Goal: Information Seeking & Learning: Check status

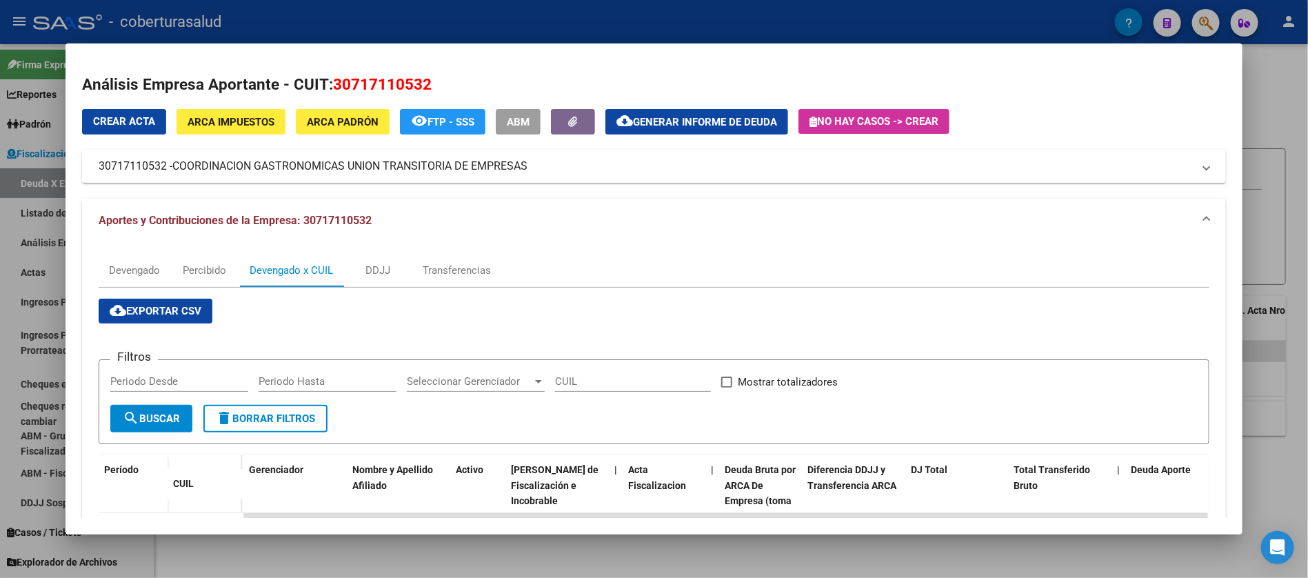
scroll to position [2, 0]
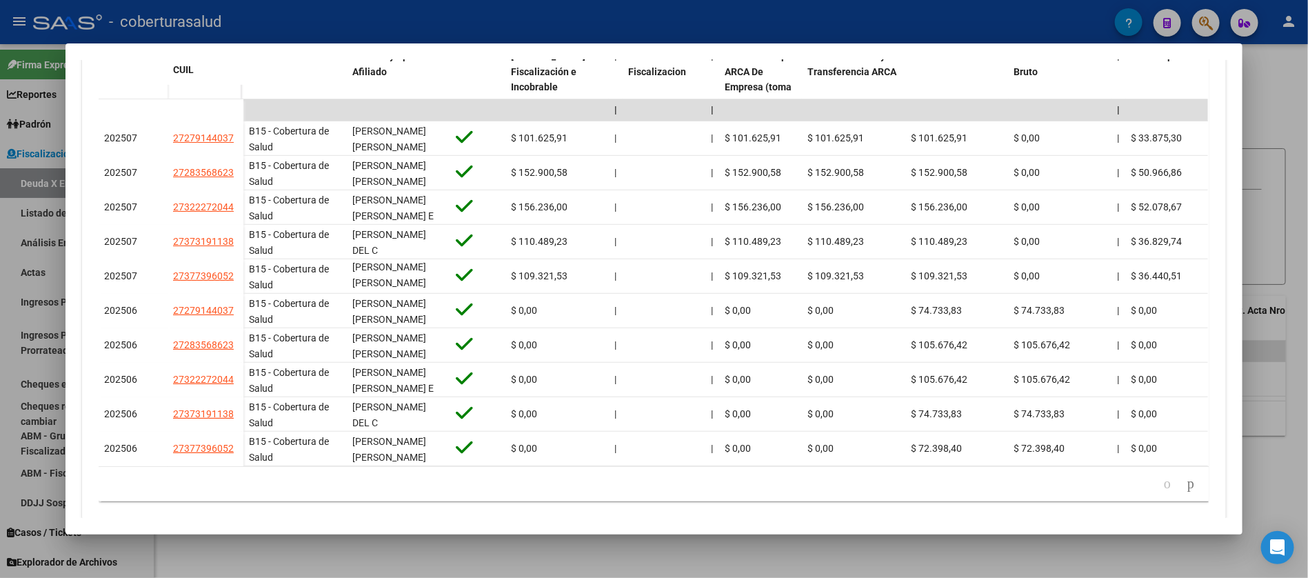
click at [1283, 174] on div at bounding box center [654, 289] width 1308 height 578
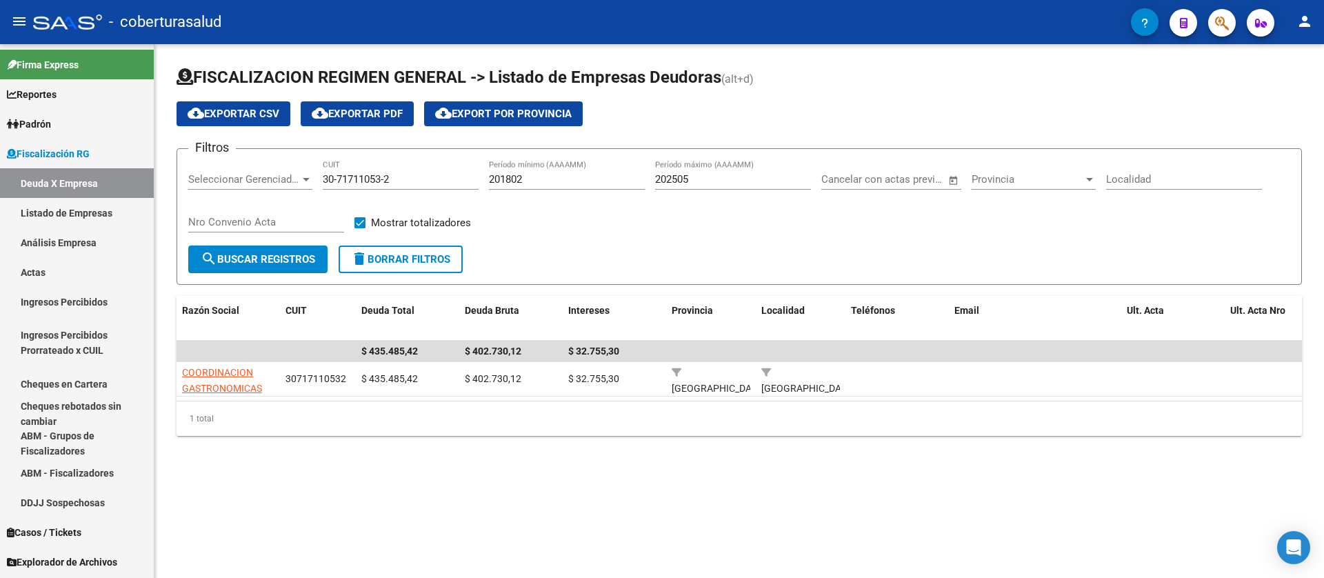
drag, startPoint x: 398, startPoint y: 190, endPoint x: 391, endPoint y: 180, distance: 12.4
click at [391, 180] on div "30-71711053-2 CUIT" at bounding box center [401, 175] width 156 height 30
click at [391, 180] on input "30-71711053-2" at bounding box center [401, 179] width 156 height 12
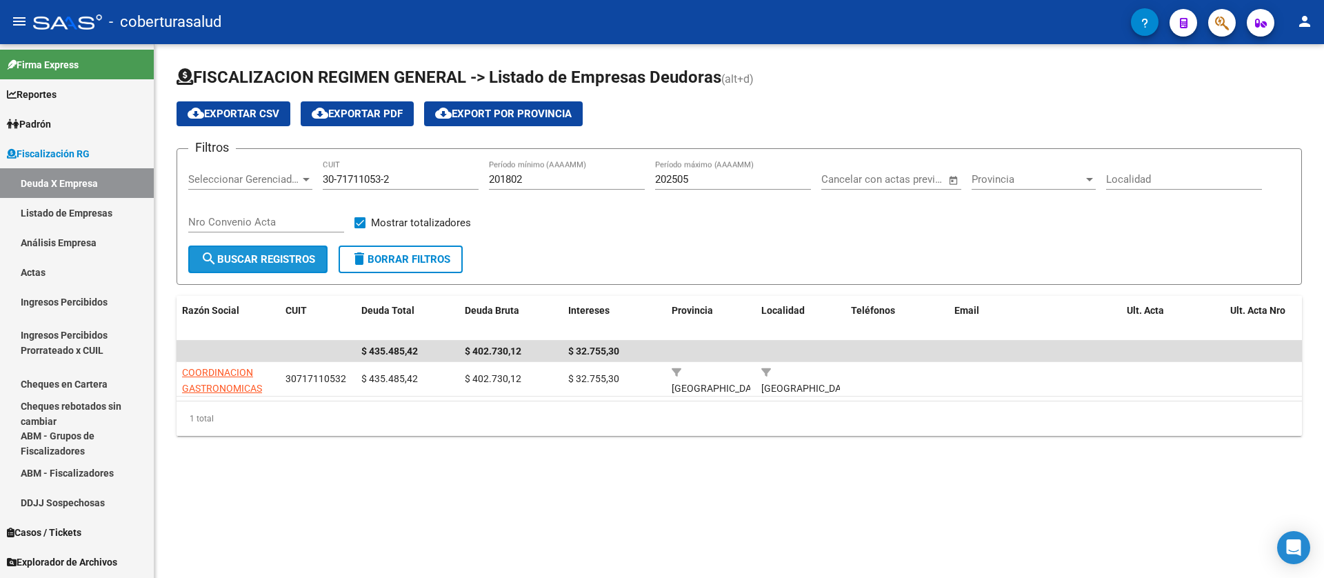
click at [302, 257] on span "search Buscar Registros" at bounding box center [258, 259] width 114 height 12
click at [383, 182] on input "30-71711053-2" at bounding box center [401, 179] width 156 height 12
click at [381, 182] on input "30-71711053-2" at bounding box center [401, 179] width 156 height 12
click at [395, 170] on div "30-71711053-2 CUIT" at bounding box center [401, 175] width 156 height 30
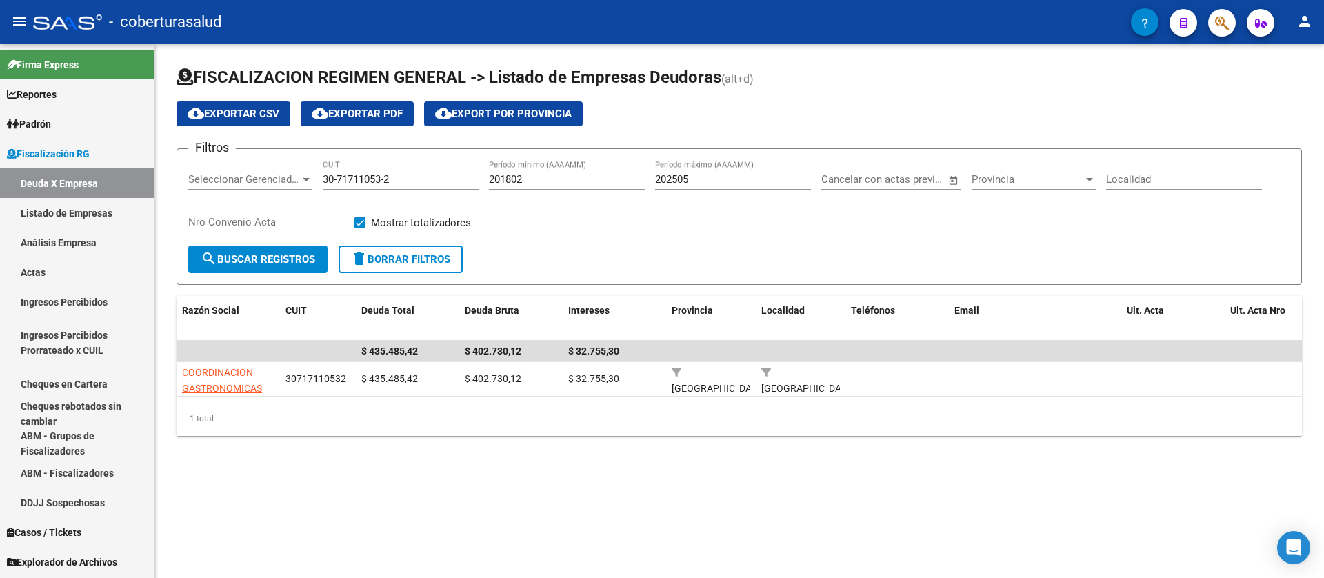
click at [395, 170] on div "30-71711053-2 CUIT" at bounding box center [401, 175] width 156 height 30
click at [385, 180] on input "30-71711053-2" at bounding box center [401, 179] width 156 height 12
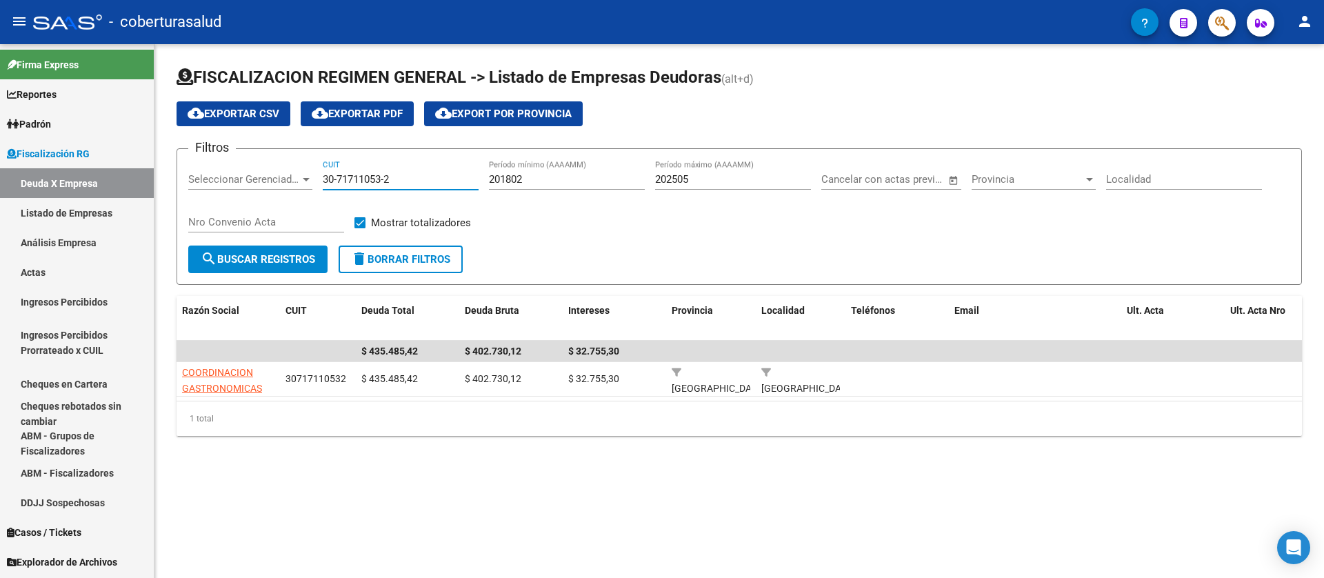
click at [385, 180] on input "30-71711053-2" at bounding box center [401, 179] width 156 height 12
paste input "20-13607385-1"
type input "20-13607385-1"
click at [283, 259] on span "search Buscar Registros" at bounding box center [258, 259] width 114 height 12
drag, startPoint x: 261, startPoint y: 492, endPoint x: 237, endPoint y: 399, distance: 96.2
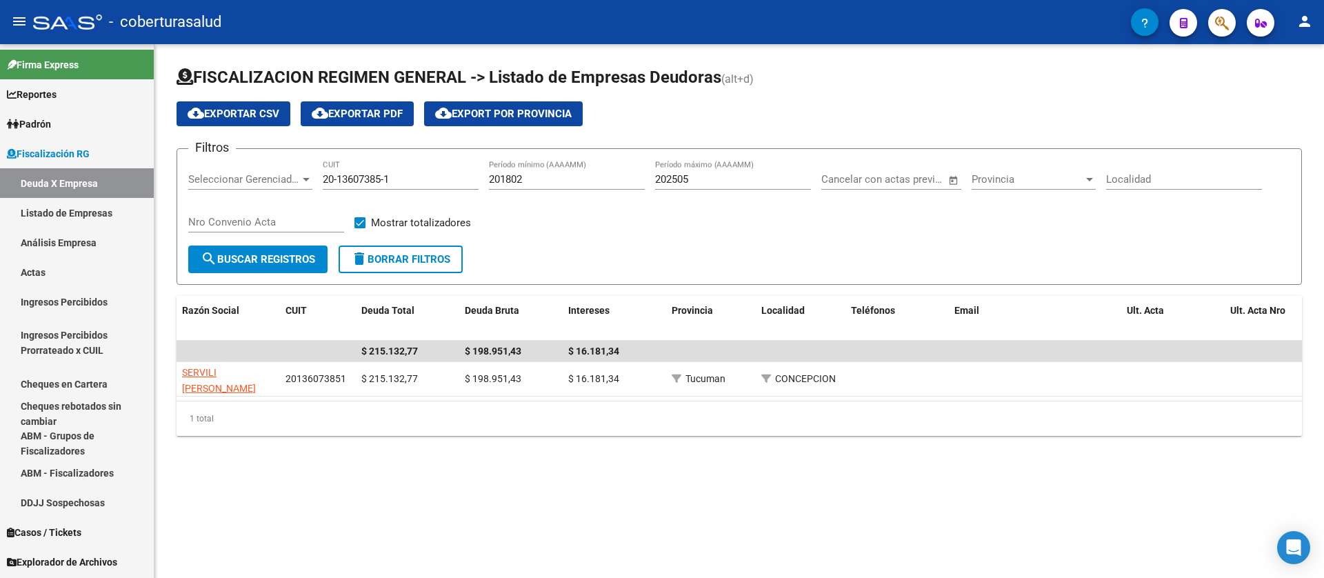
click at [261, 480] on div "FISCALIZACION REGIMEN GENERAL -> Listado de Empresas Deudoras (alt+d) cloud_dow…" at bounding box center [739, 262] width 1170 height 436
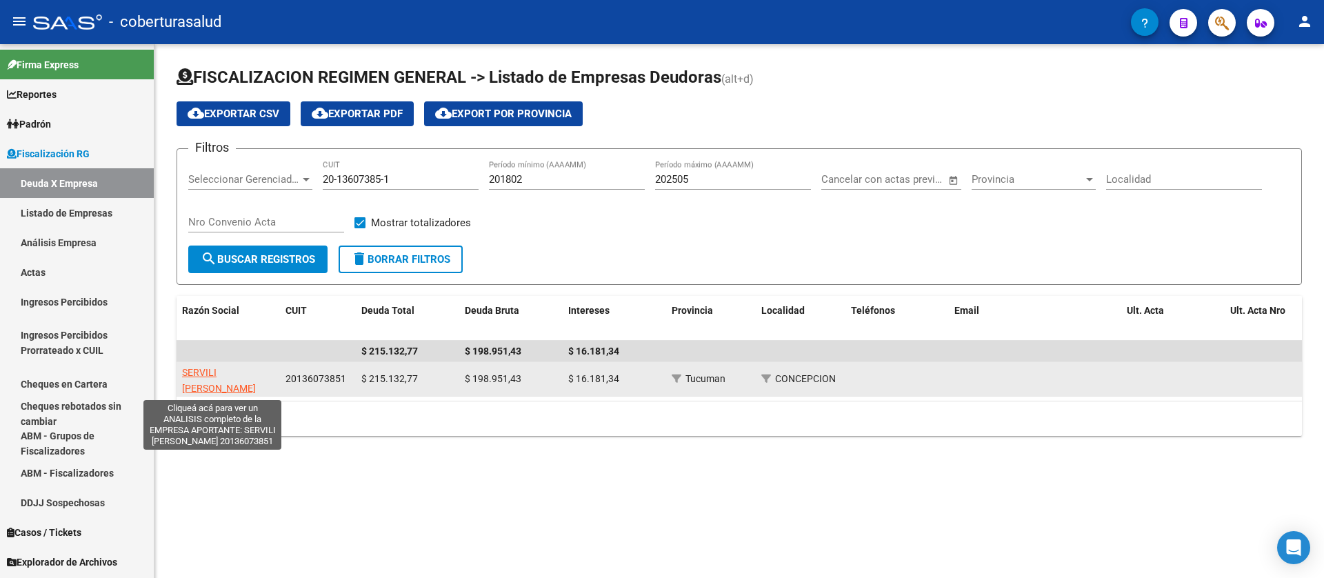
click at [211, 371] on span "SERVILI [PERSON_NAME]" at bounding box center [219, 380] width 74 height 27
type textarea "20136073851"
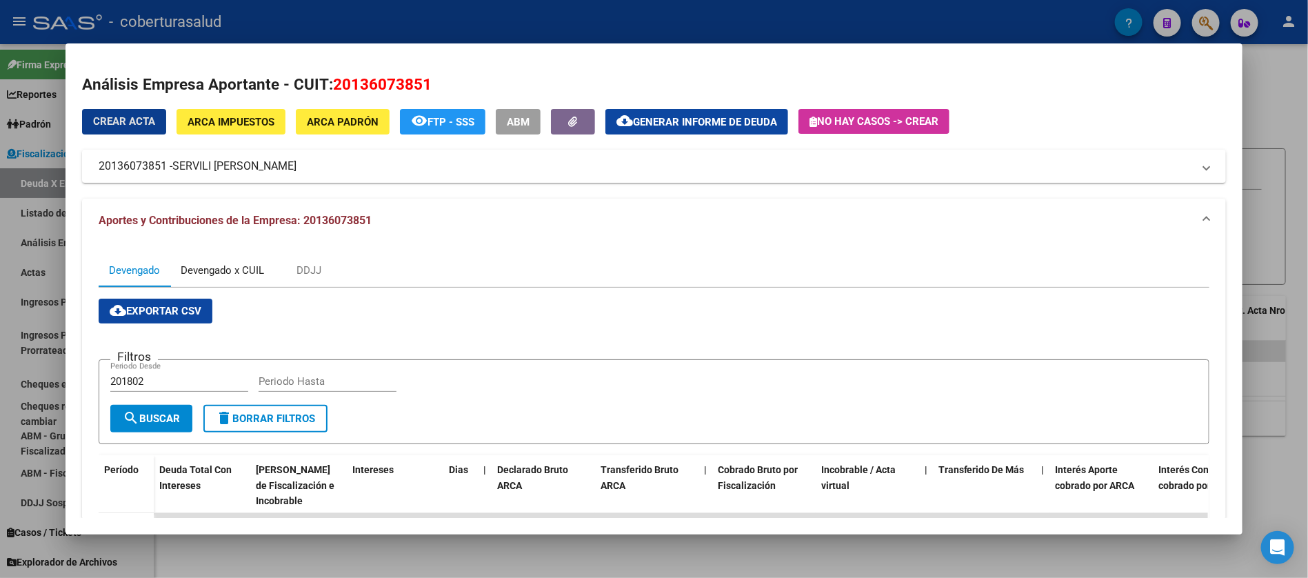
click at [210, 268] on div "Devengado x CUIL" at bounding box center [222, 270] width 83 height 15
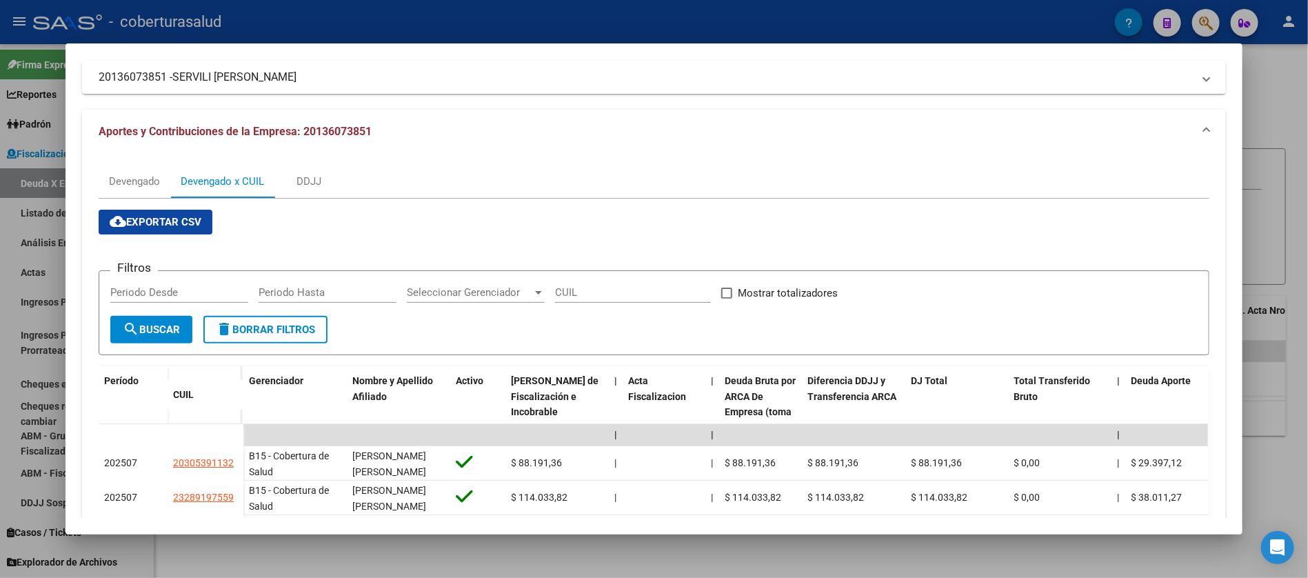
scroll to position [310, 0]
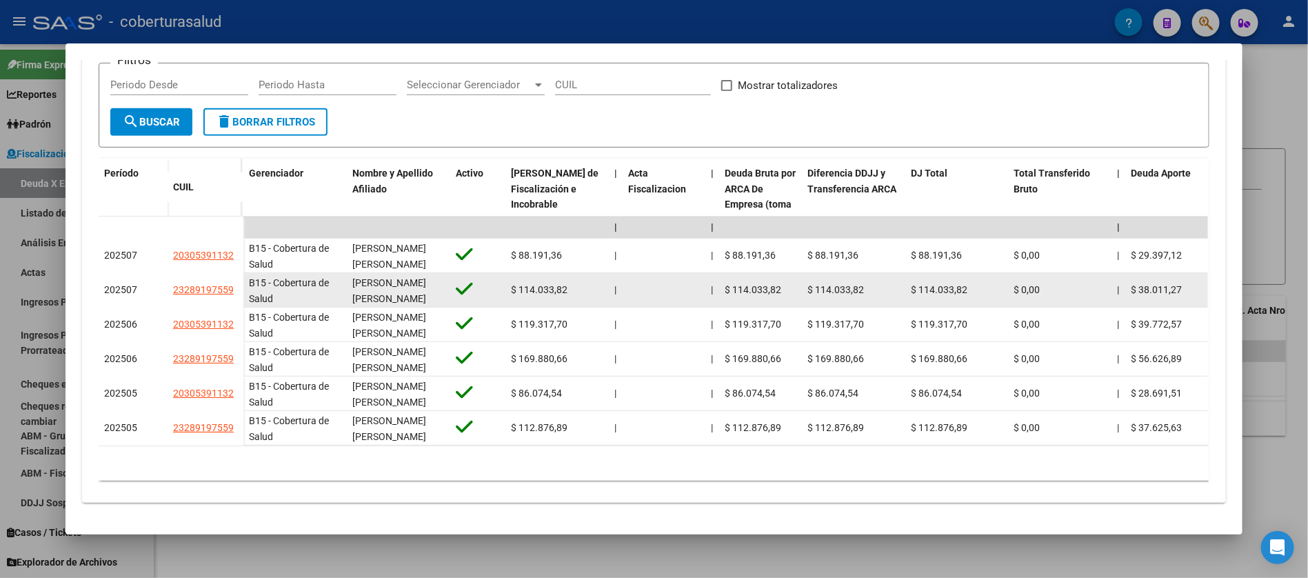
click at [528, 284] on span "$ 114.033,82" at bounding box center [539, 289] width 57 height 11
click at [530, 284] on span "$ 114.033,82" at bounding box center [539, 289] width 57 height 11
copy span "114.033,82"
click at [372, 279] on span "[PERSON_NAME] [PERSON_NAME]" at bounding box center [389, 290] width 74 height 27
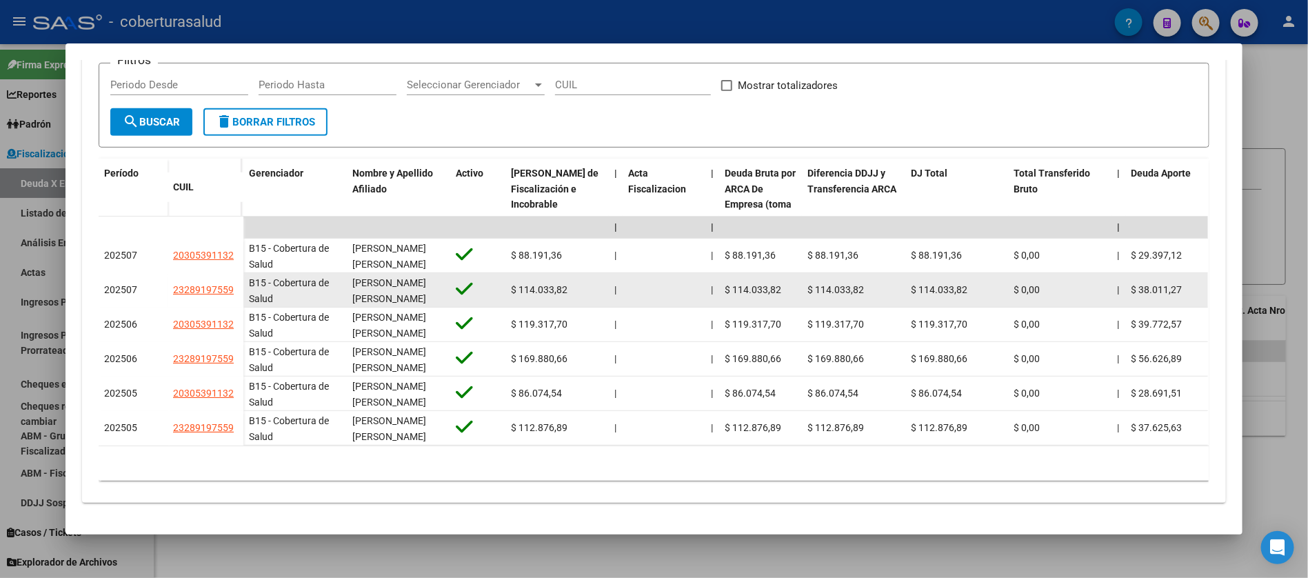
click at [381, 280] on div "[PERSON_NAME] [PERSON_NAME]" at bounding box center [398, 289] width 92 height 29
drag, startPoint x: 381, startPoint y: 279, endPoint x: 352, endPoint y: 273, distance: 28.9
click at [352, 275] on div "[PERSON_NAME] [PERSON_NAME]" at bounding box center [398, 289] width 92 height 29
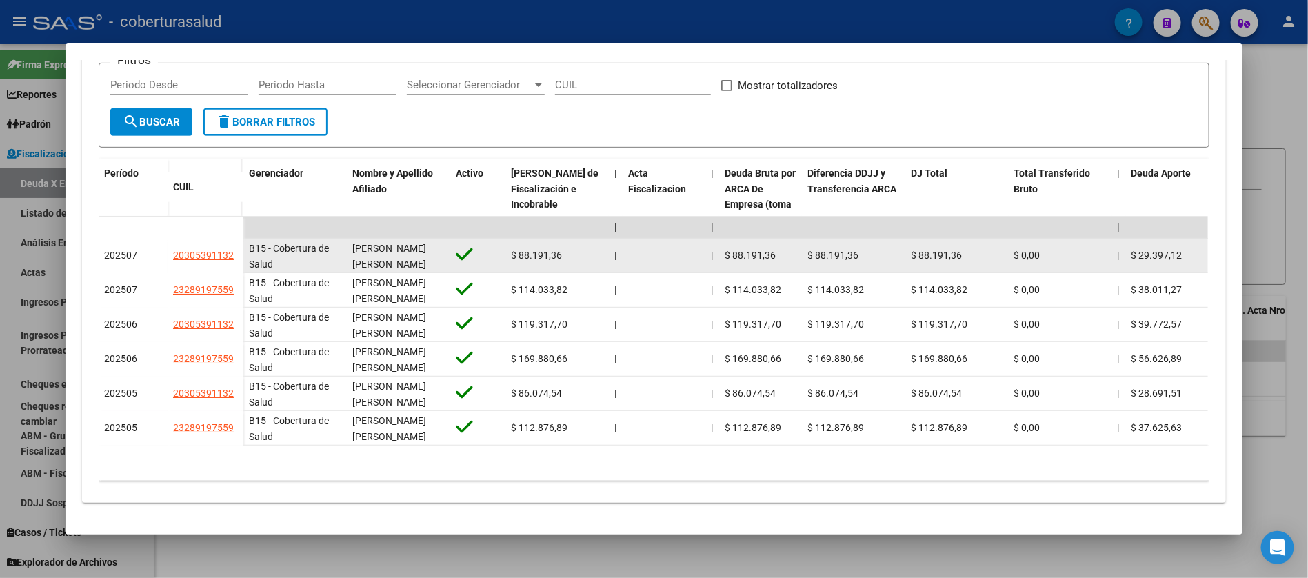
click at [361, 245] on span "[PERSON_NAME] [PERSON_NAME]" at bounding box center [389, 256] width 74 height 27
click at [381, 243] on span "[PERSON_NAME] [PERSON_NAME]" at bounding box center [389, 256] width 74 height 27
drag, startPoint x: 372, startPoint y: 248, endPoint x: 346, endPoint y: 230, distance: 31.8
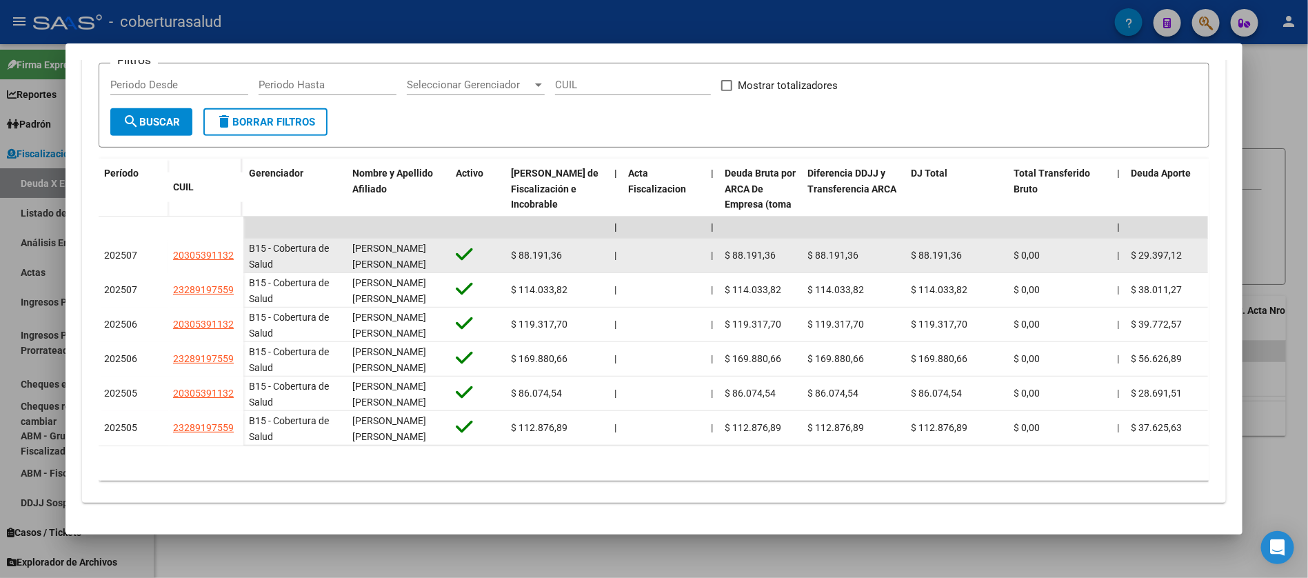
click at [511, 248] on div "$ 88.191,36" at bounding box center [557, 256] width 92 height 16
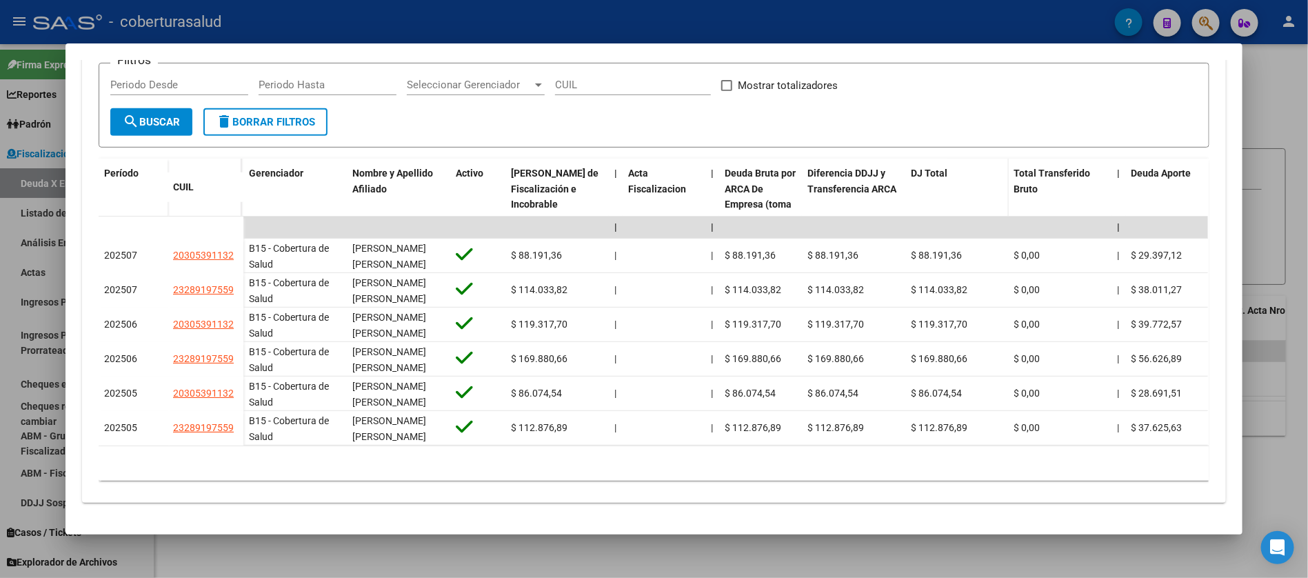
copy span "88.191,36"
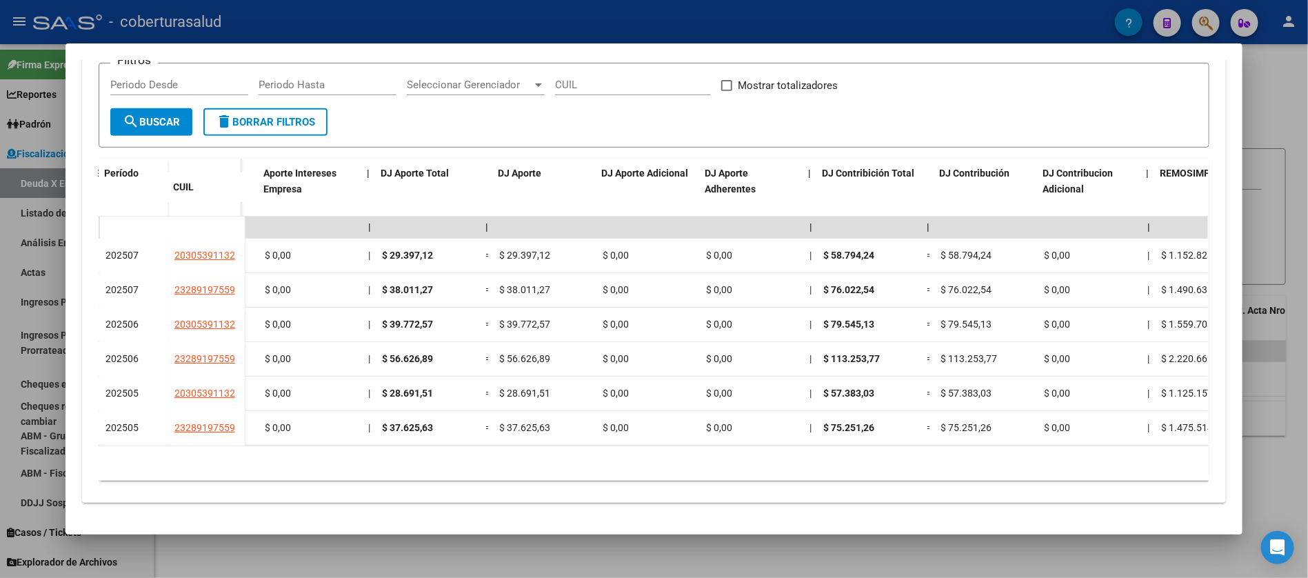
scroll to position [0, 2025]
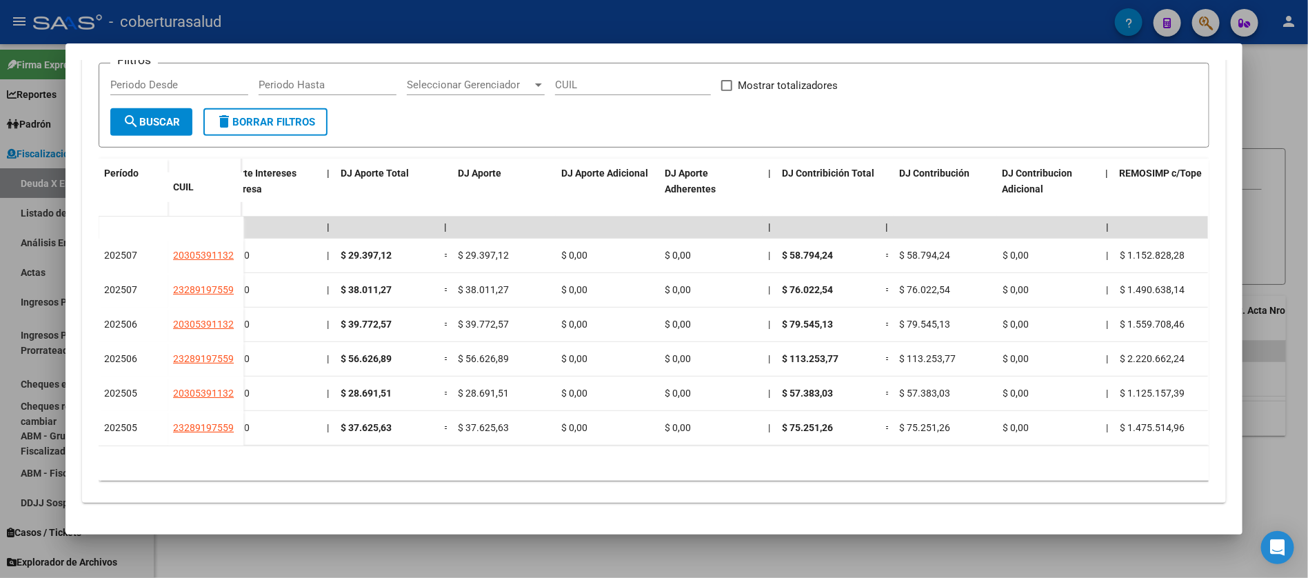
click at [1270, 114] on div at bounding box center [654, 289] width 1308 height 578
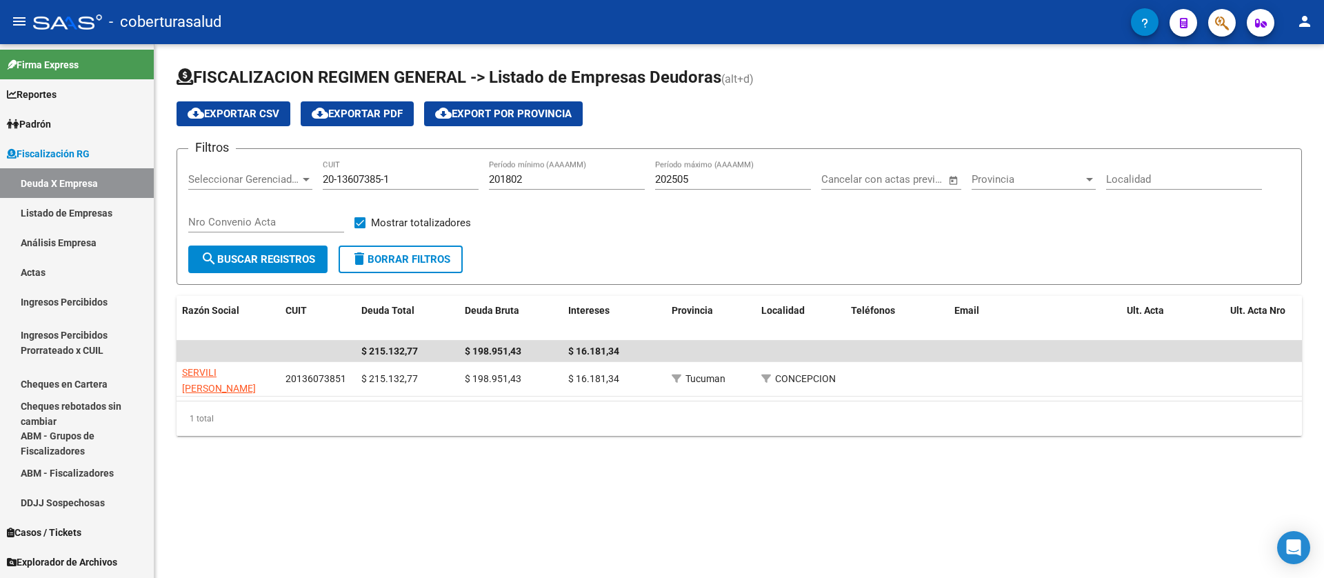
click at [357, 176] on input "20-13607385-1" at bounding box center [401, 179] width 156 height 12
click at [358, 176] on input "20-13607385-1" at bounding box center [401, 179] width 156 height 12
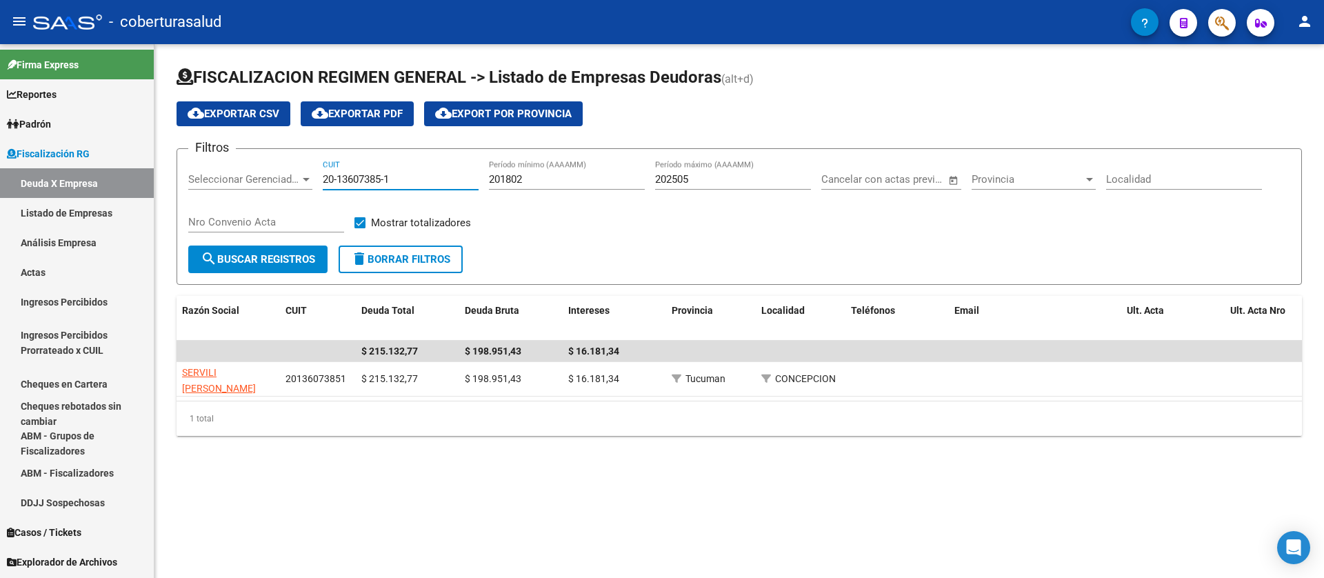
click at [358, 176] on input "20-13607385-1" at bounding box center [401, 179] width 156 height 12
paste input "30-70831105-3"
type input "30-70831105-3"
click at [286, 261] on span "search Buscar Registros" at bounding box center [258, 259] width 114 height 12
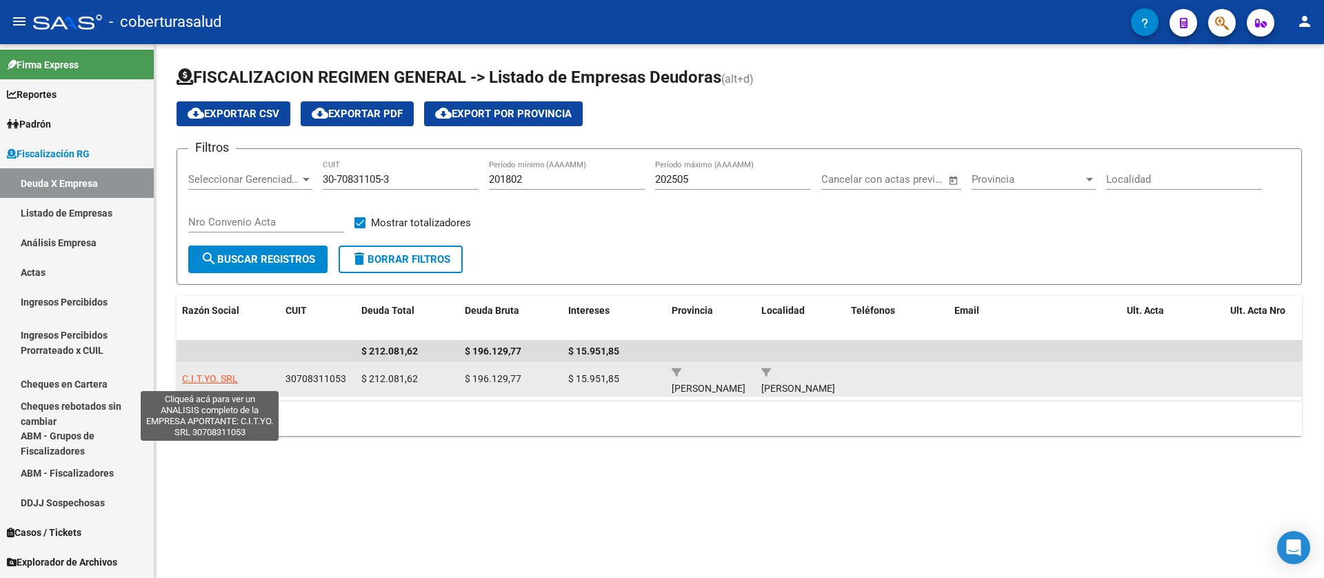
click at [220, 383] on span "C.I.T.YO. SRL" at bounding box center [210, 378] width 56 height 11
type textarea "30708311053"
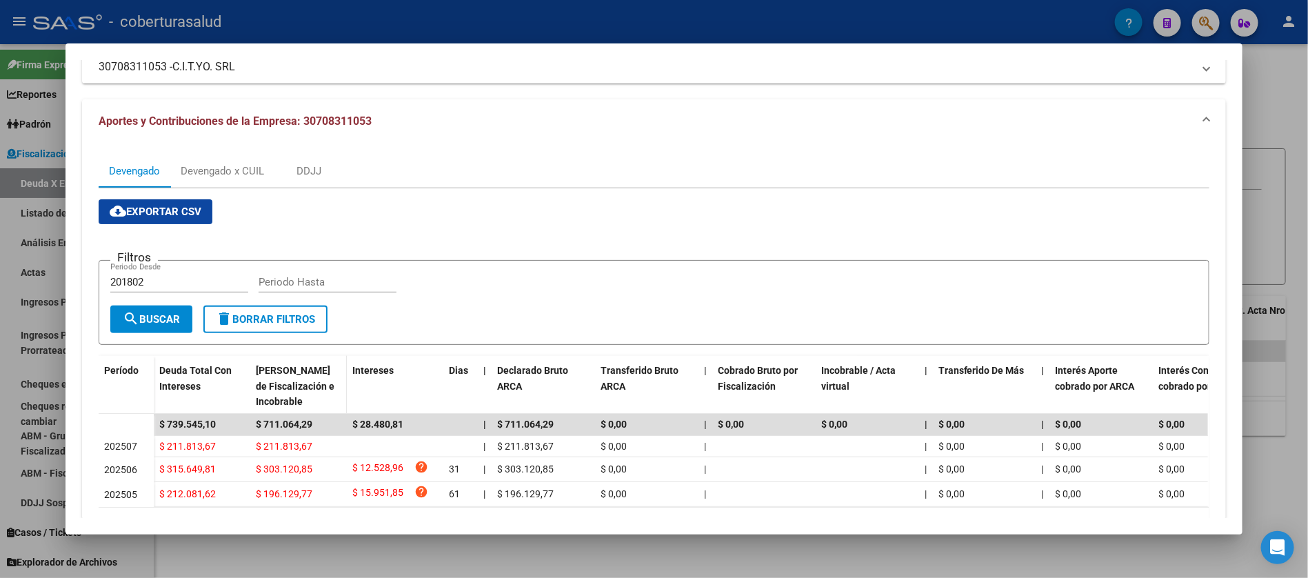
scroll to position [103, 0]
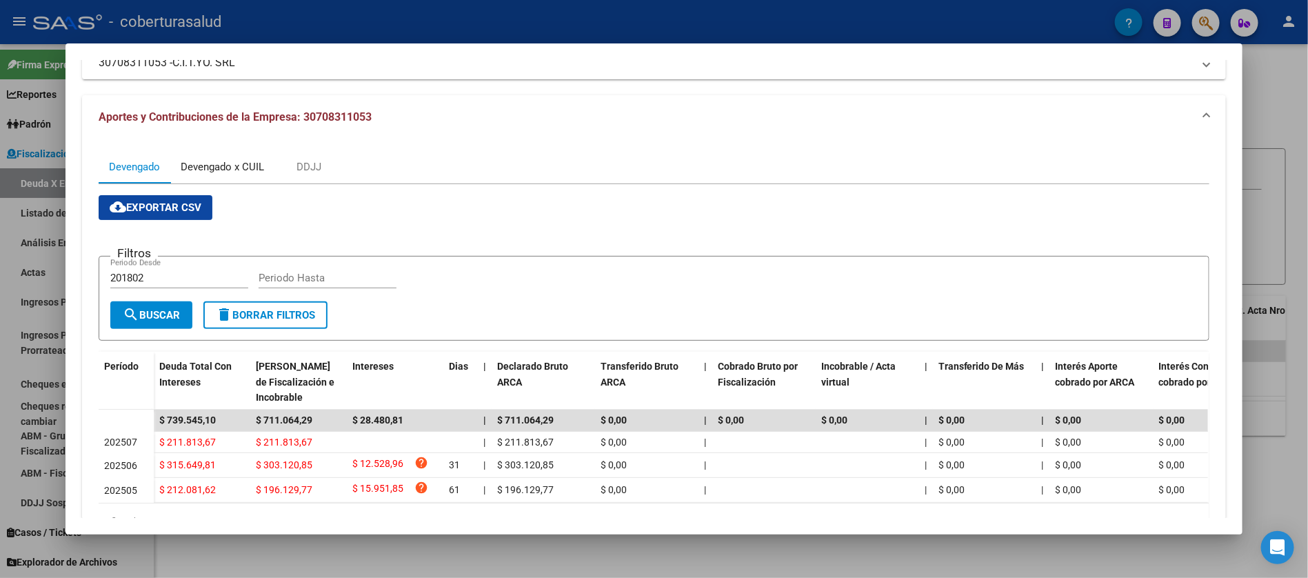
click at [237, 153] on div "Devengado x CUIL" at bounding box center [222, 166] width 104 height 33
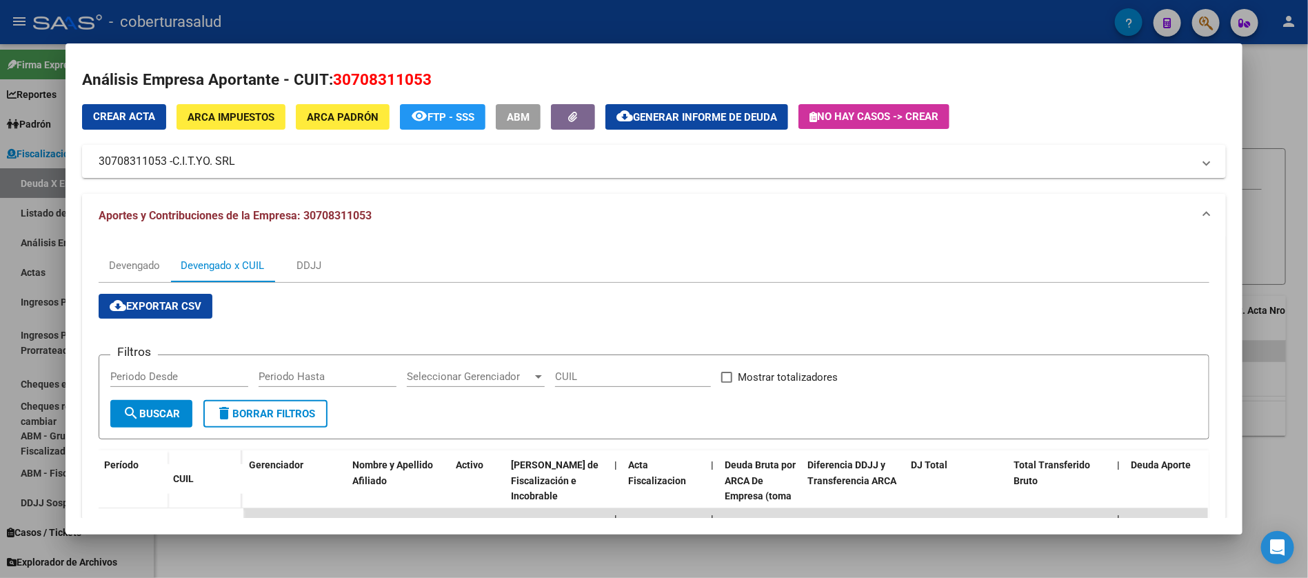
scroll to position [0, 0]
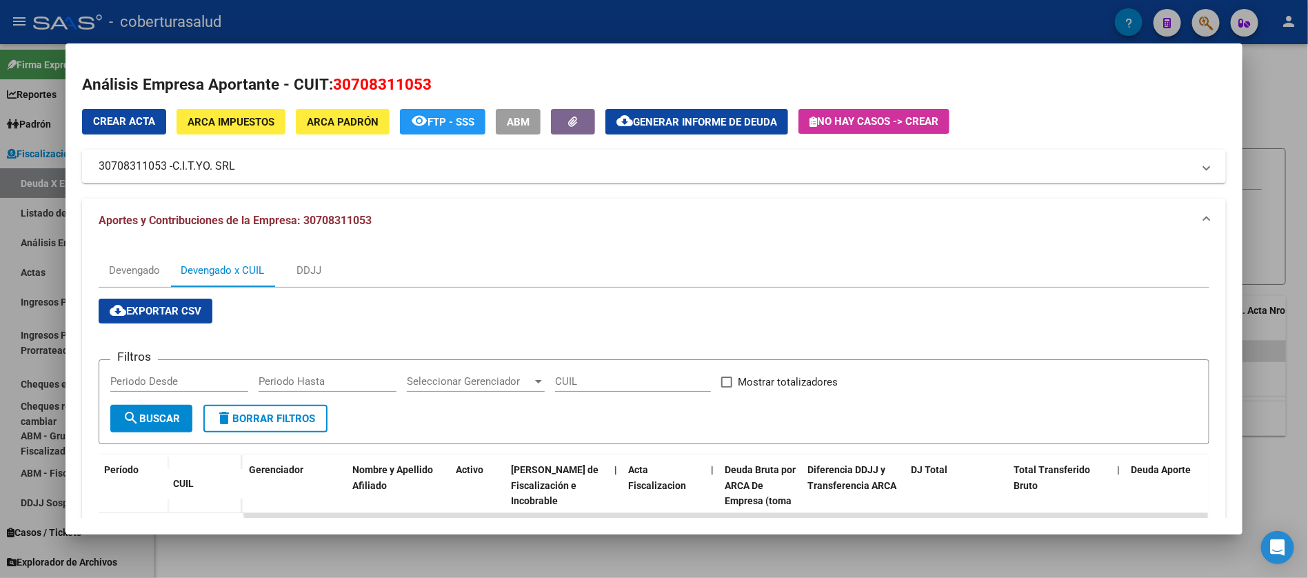
click at [148, 297] on div "cloud_download Exportar CSV Filtros Periodo Desde Periodo Hasta Seleccionar Ger…" at bounding box center [654, 538] width 1111 height 501
click at [158, 310] on span "cloud_download Exportar CSV" at bounding box center [156, 311] width 92 height 12
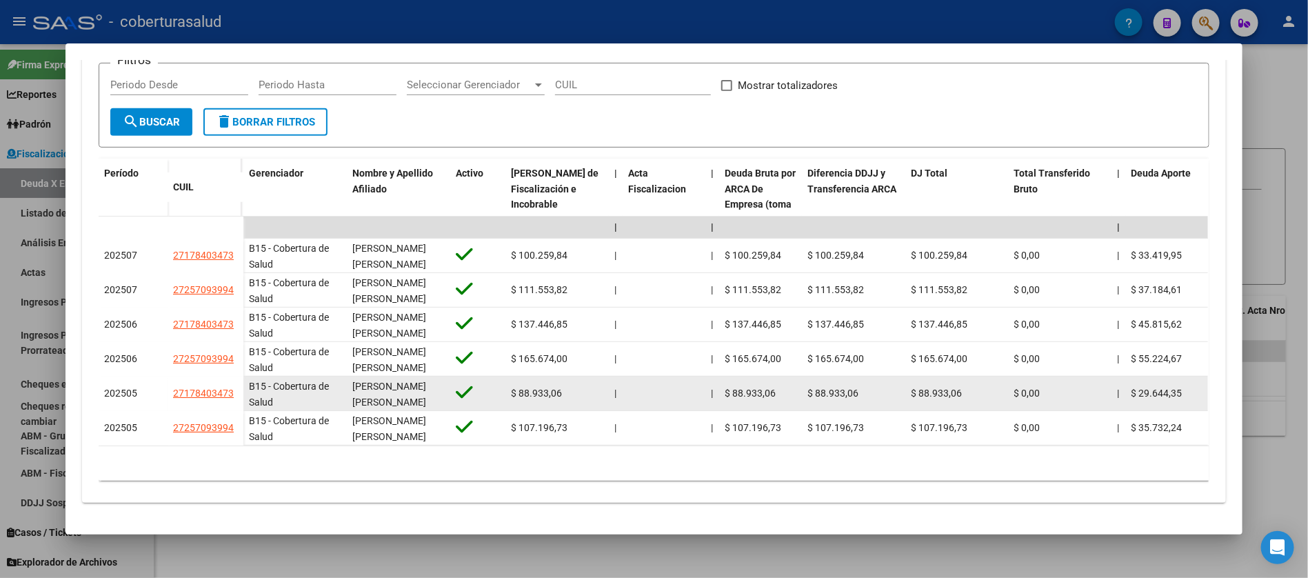
scroll to position [312, 0]
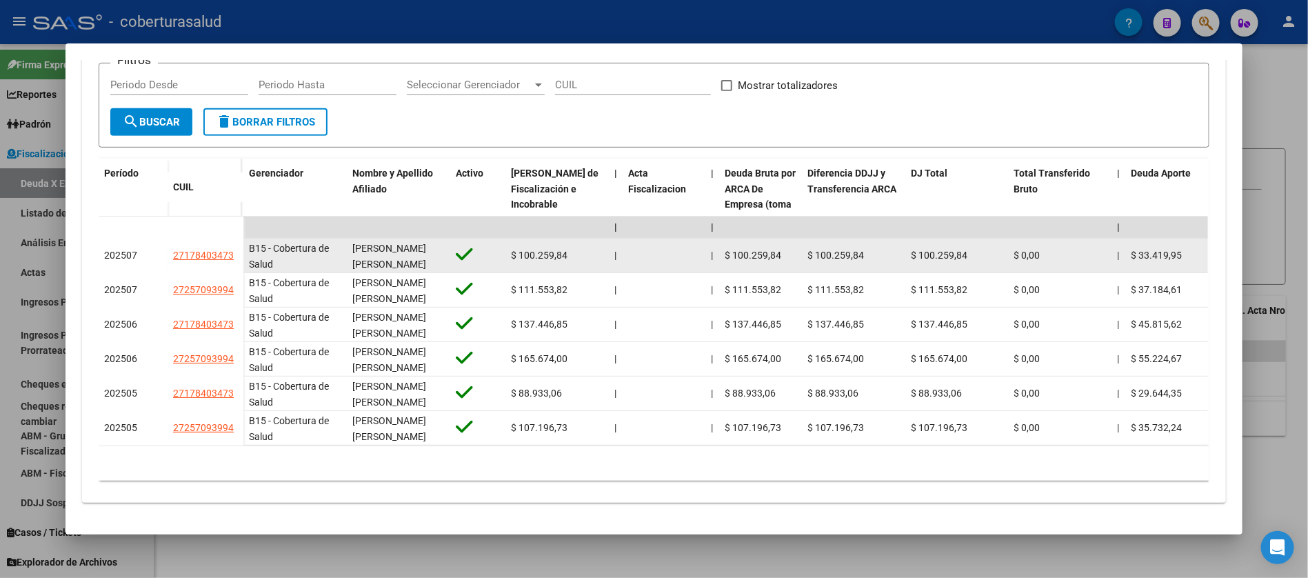
click at [916, 250] on span "$ 100.259,84" at bounding box center [939, 255] width 57 height 11
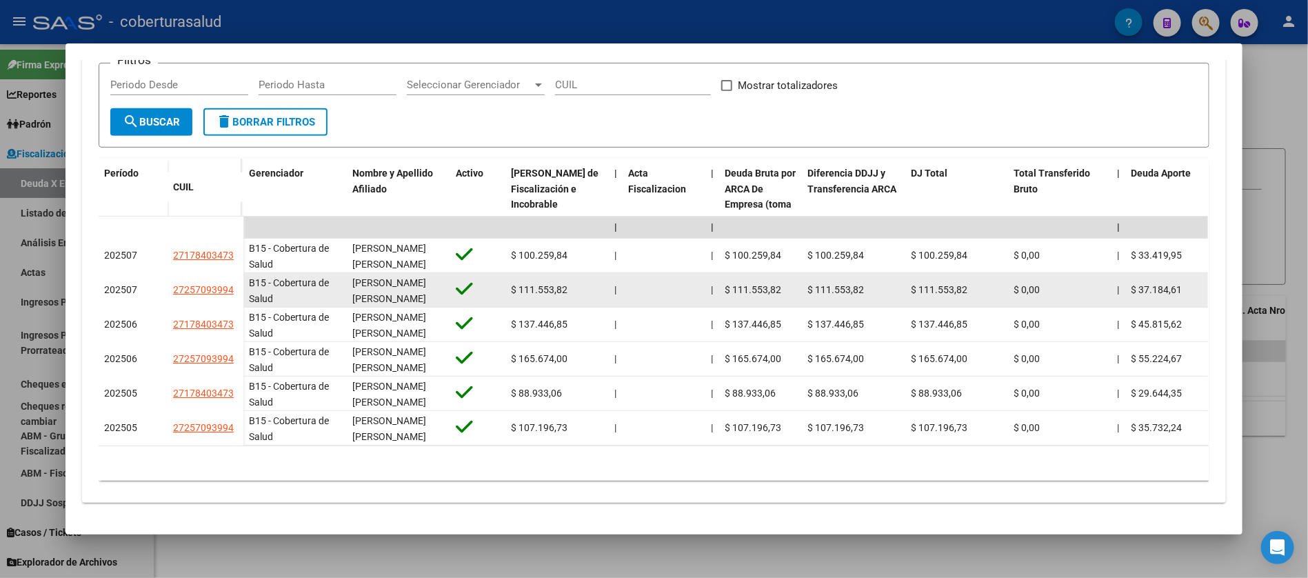
copy span "100.259,84"
click at [923, 284] on span "$ 111.553,82" at bounding box center [939, 289] width 57 height 11
copy span "111.553,82"
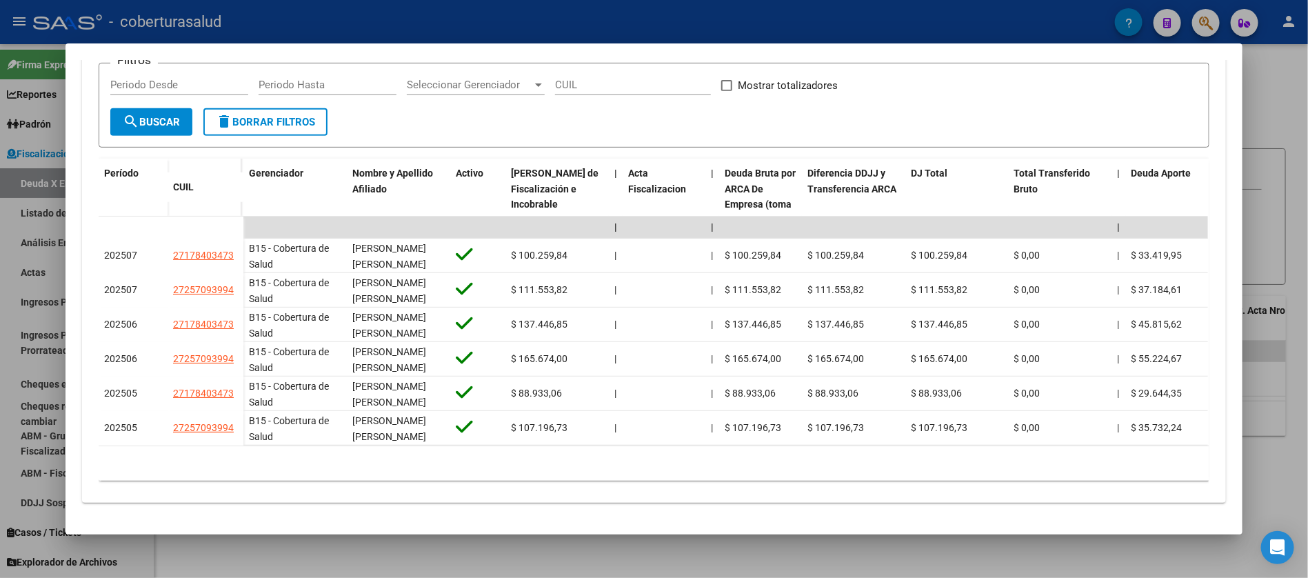
click at [0, 186] on div at bounding box center [654, 289] width 1308 height 578
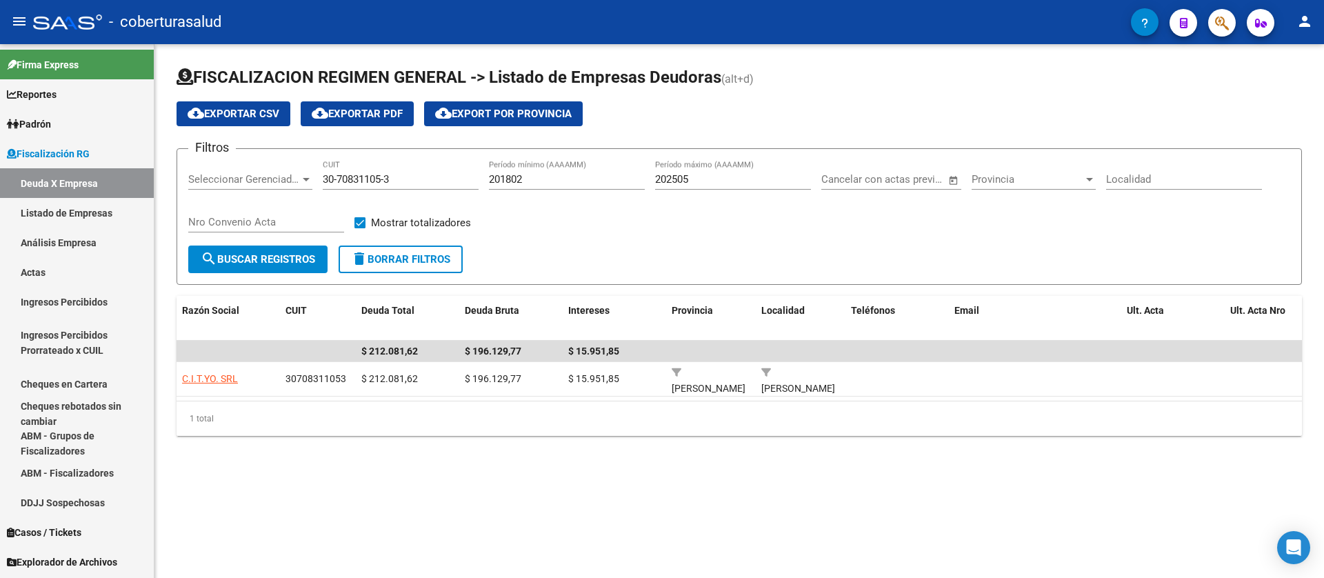
click at [385, 182] on input "30-70831105-3" at bounding box center [401, 179] width 156 height 12
paste input "69029947-6"
type input "30-69029947-6"
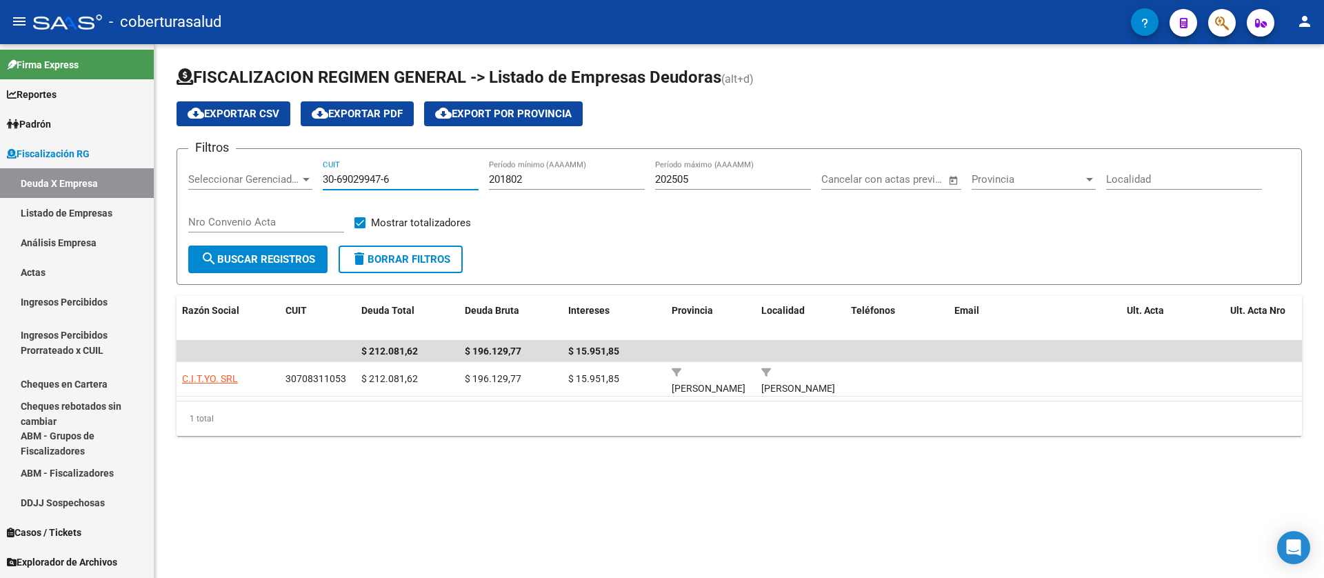
click at [285, 255] on span "search Buscar Registros" at bounding box center [258, 259] width 114 height 12
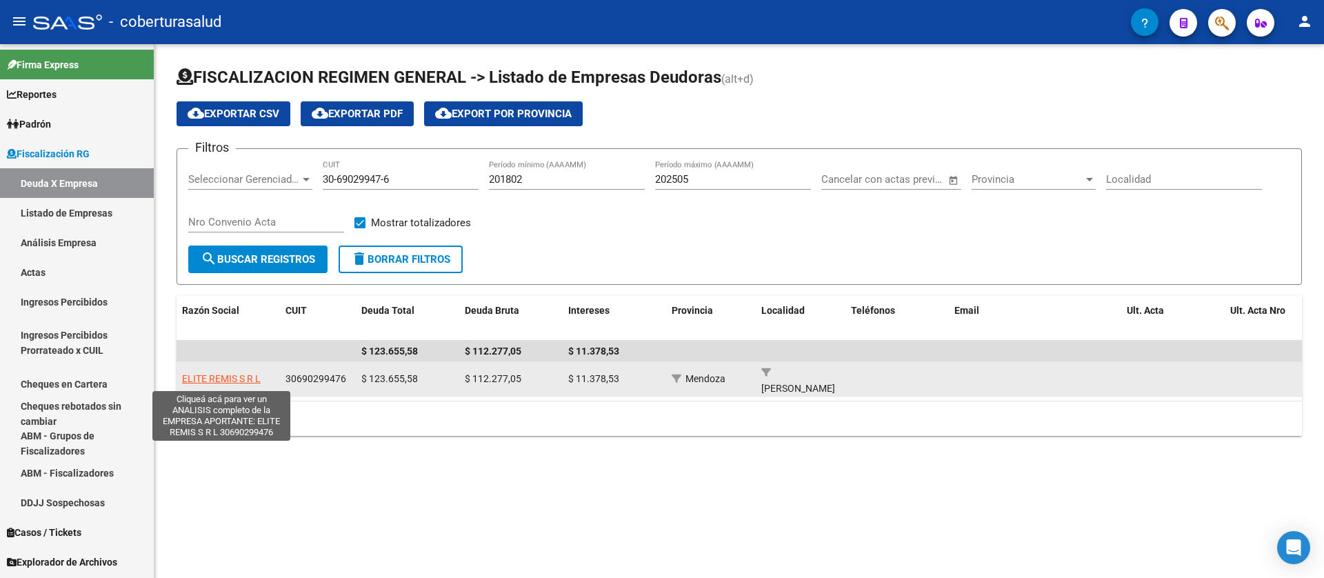
click at [234, 374] on span "ELITE REMIS S R L" at bounding box center [221, 378] width 79 height 11
type textarea "30690299476"
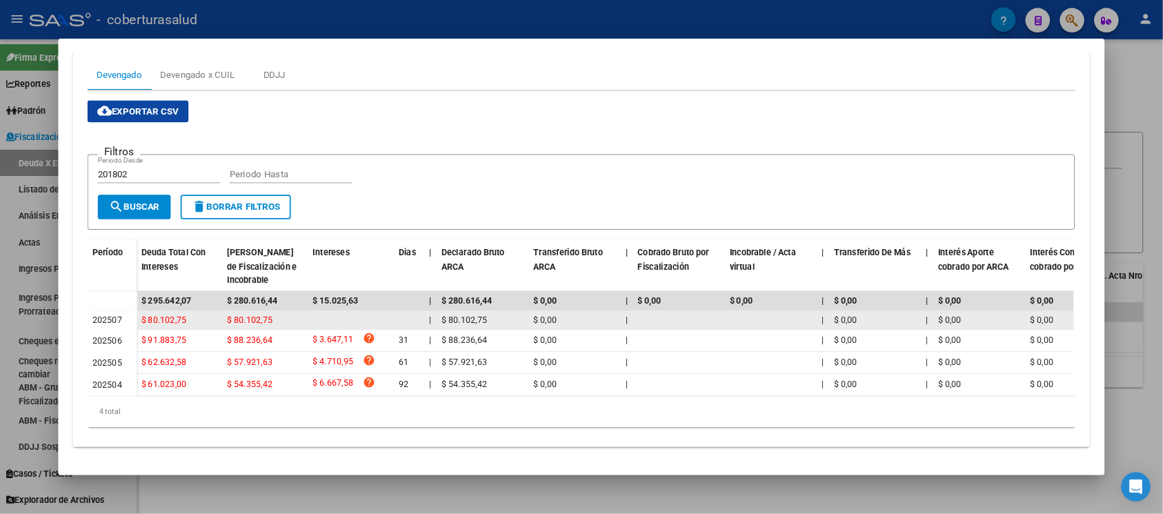
scroll to position [201, 0]
click at [256, 352] on div "$ 80.102,75" at bounding box center [299, 360] width 86 height 16
click at [270, 354] on datatable-body-cell "$ 80.102,75" at bounding box center [298, 360] width 97 height 21
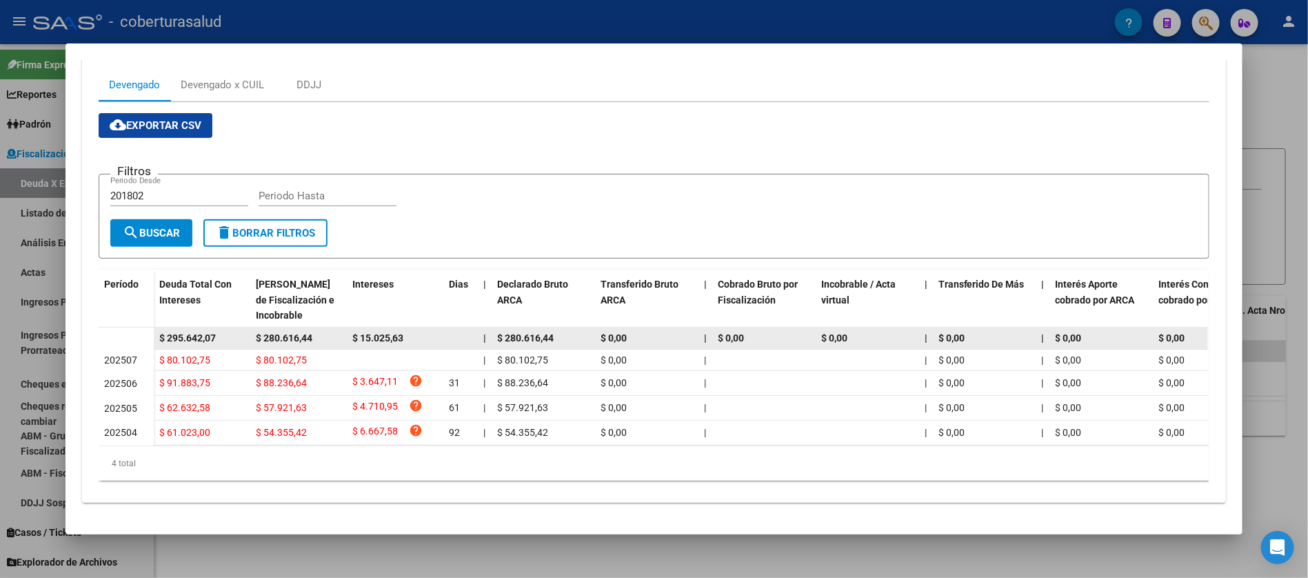
copy span "80.102,75"
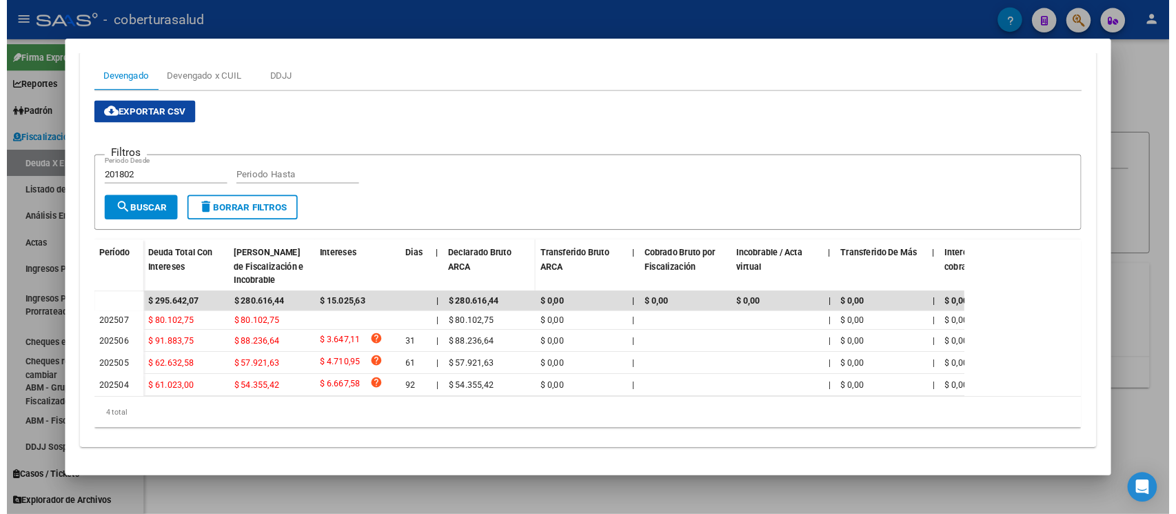
scroll to position [200, 0]
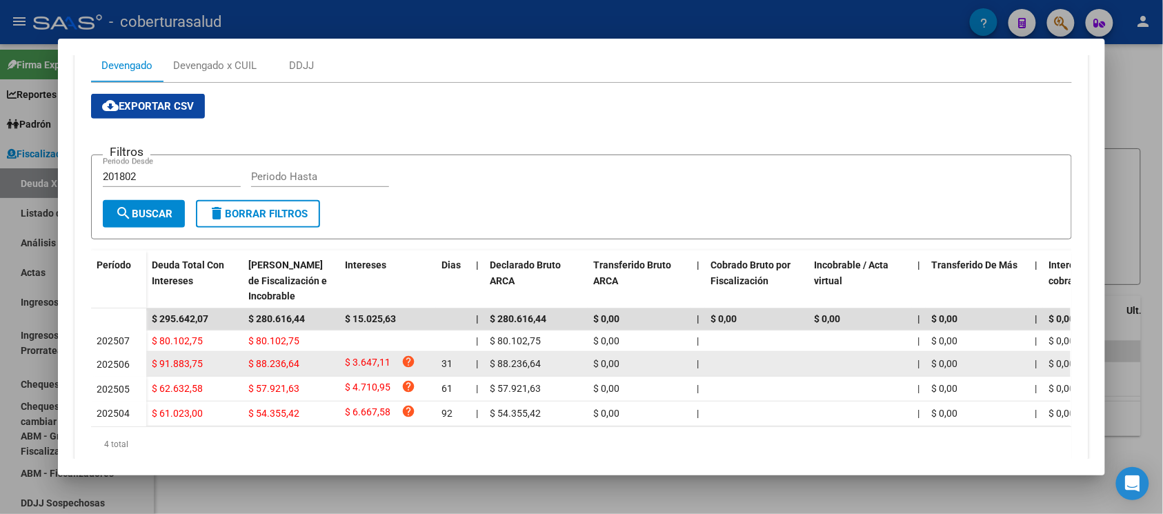
click at [288, 352] on datatable-body-cell "$ 88.236,64" at bounding box center [291, 364] width 97 height 24
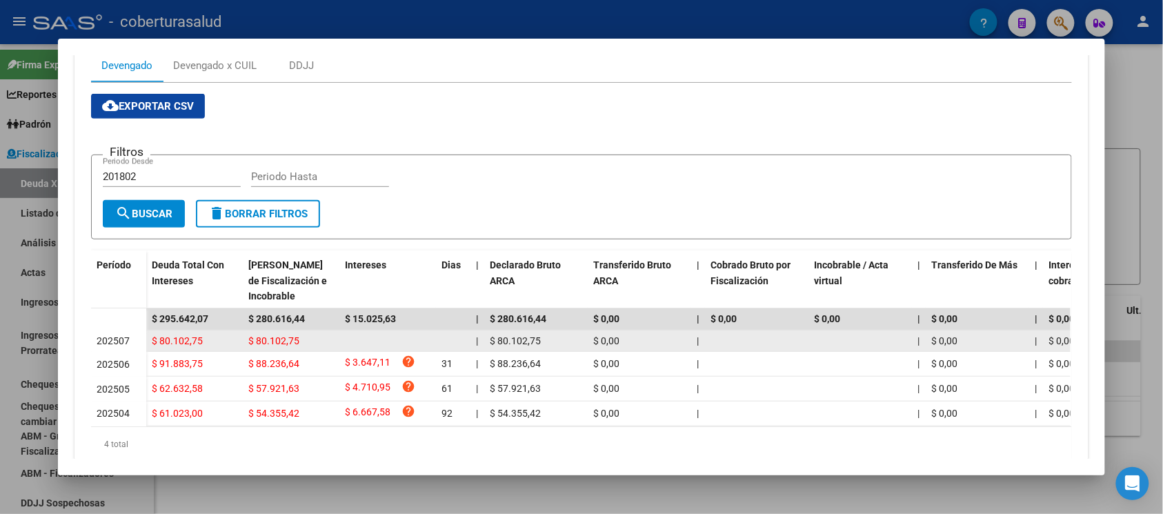
click at [301, 346] on div "$ 80.102,75" at bounding box center [291, 341] width 86 height 16
click at [263, 339] on span "$ 80.102,75" at bounding box center [273, 340] width 51 height 11
click at [174, 335] on span "$ 80.102,75" at bounding box center [177, 340] width 51 height 11
click at [177, 339] on span "$ 80.102,75" at bounding box center [177, 340] width 51 height 11
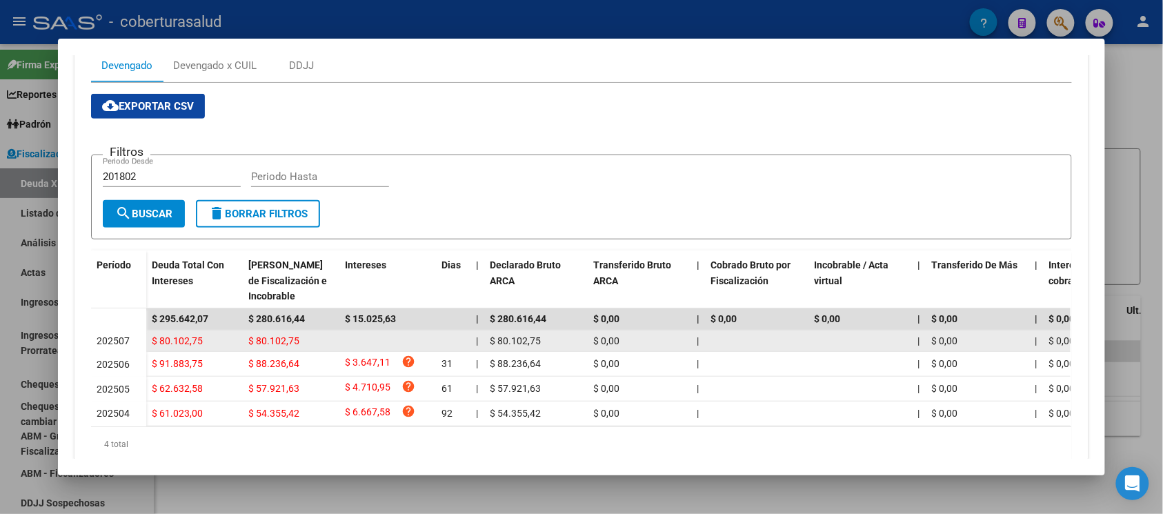
click at [205, 335] on div "$ 80.102,75" at bounding box center [195, 341] width 86 height 16
click at [249, 335] on span "$ 80.102,75" at bounding box center [273, 340] width 51 height 11
drag, startPoint x: 251, startPoint y: 337, endPoint x: 310, endPoint y: 337, distance: 59.3
click at [310, 337] on div "$ 80.102,75" at bounding box center [291, 341] width 86 height 16
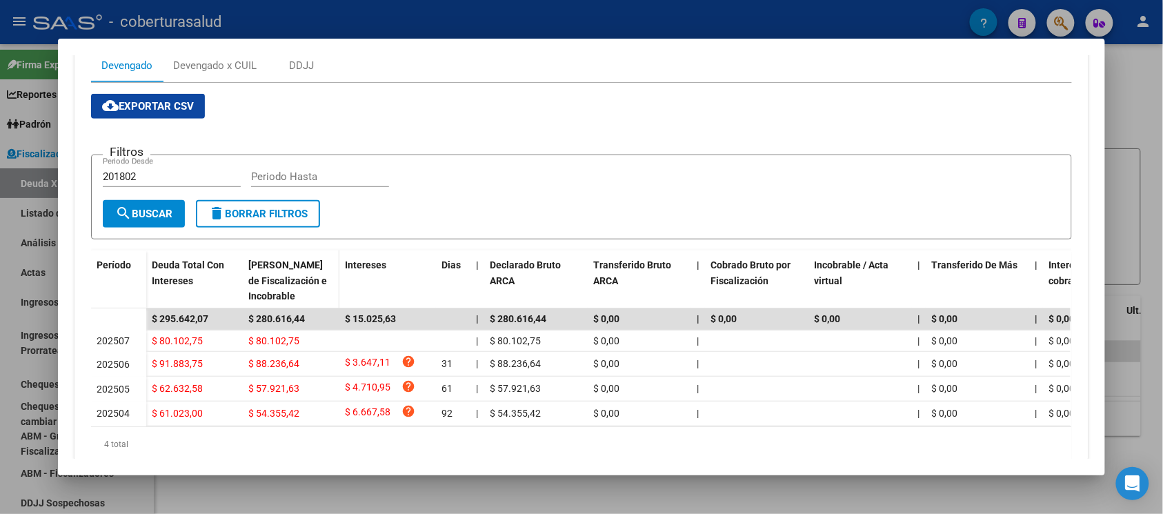
copy span "80.102,75"
click at [1128, 83] on div at bounding box center [581, 257] width 1163 height 514
